Goal: Find specific page/section: Find specific page/section

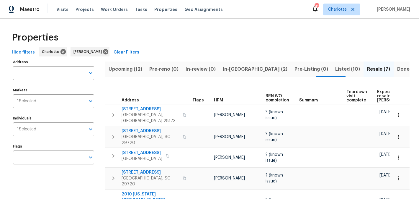
click at [118, 72] on span "Upcoming (12)" at bounding box center [126, 69] width 34 height 8
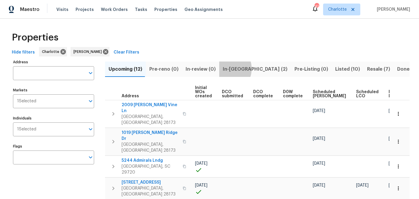
click at [223, 68] on span "In-[GEOGRAPHIC_DATA] (2)" at bounding box center [255, 69] width 65 height 8
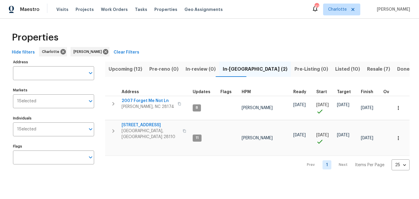
click at [364, 64] on button "Resale (7)" at bounding box center [379, 68] width 30 height 15
